Goal: Task Accomplishment & Management: Complete application form

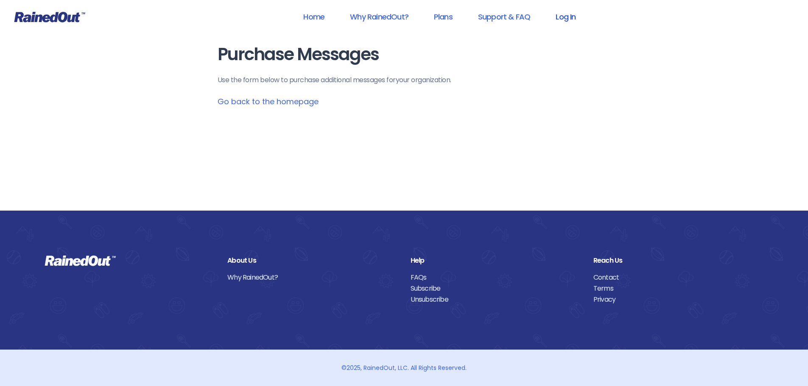
click at [564, 18] on link "Log In" at bounding box center [566, 16] width 42 height 19
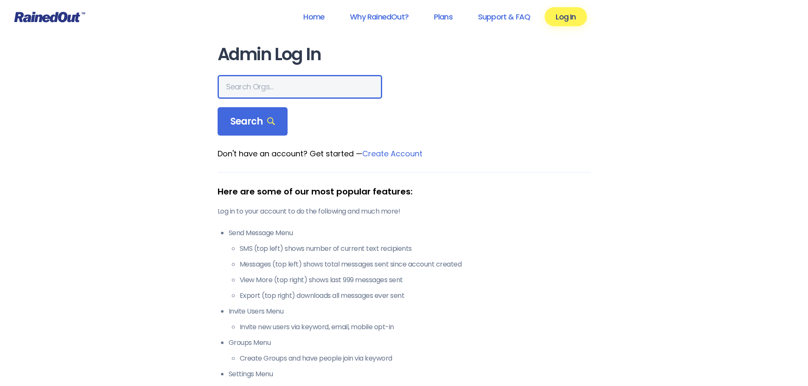
click at [296, 89] on input "text" at bounding box center [300, 87] width 165 height 24
type input "warminster pioneers"
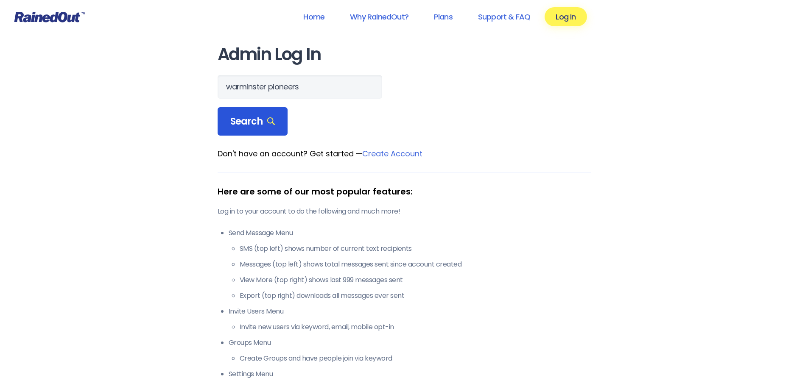
click at [242, 127] on span "Search" at bounding box center [252, 122] width 45 height 12
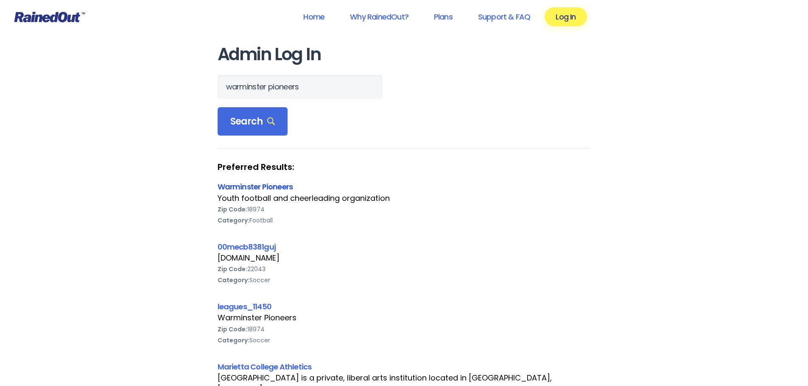
click at [248, 187] on link "Warminster Pioneers" at bounding box center [256, 187] width 76 height 11
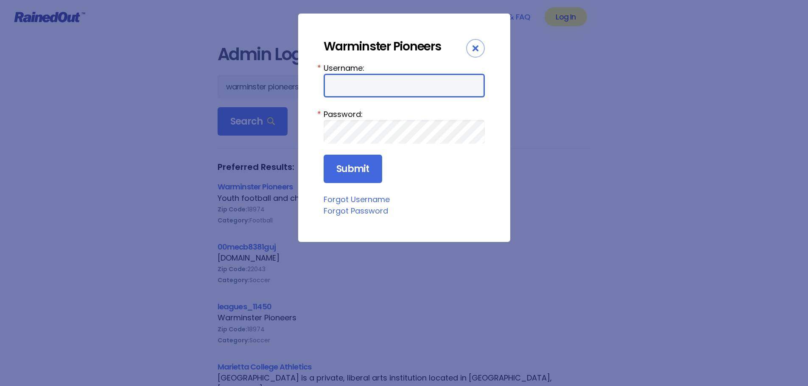
click at [355, 83] on input "Username:" at bounding box center [404, 86] width 161 height 24
type input "wmsecretary"
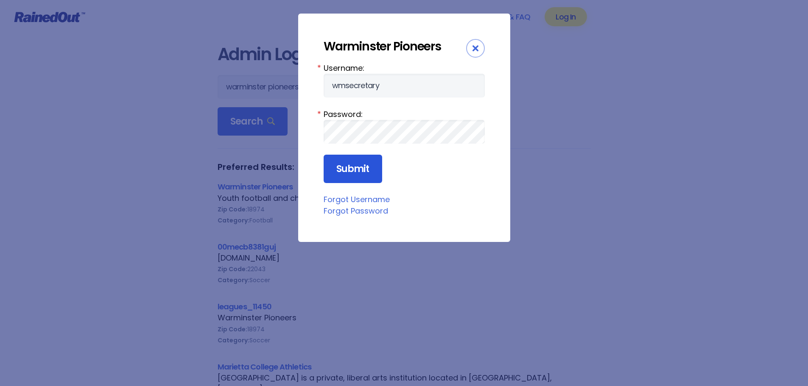
click at [371, 170] on input "Submit" at bounding box center [353, 169] width 59 height 29
